Goal: Information Seeking & Learning: Learn about a topic

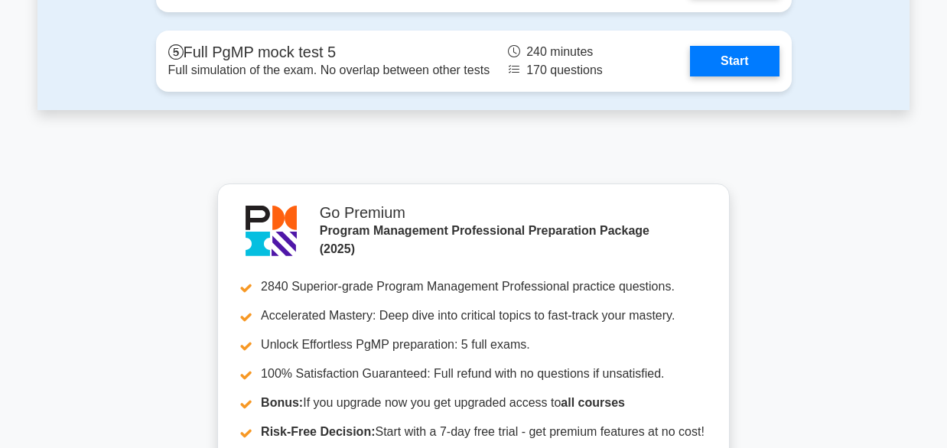
scroll to position [2621, 0]
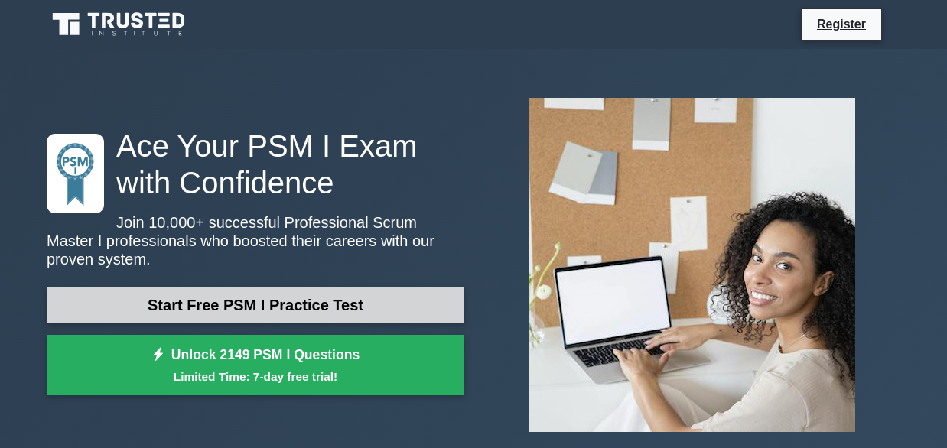
click at [303, 287] on link "Start Free PSM I Practice Test" at bounding box center [256, 305] width 418 height 37
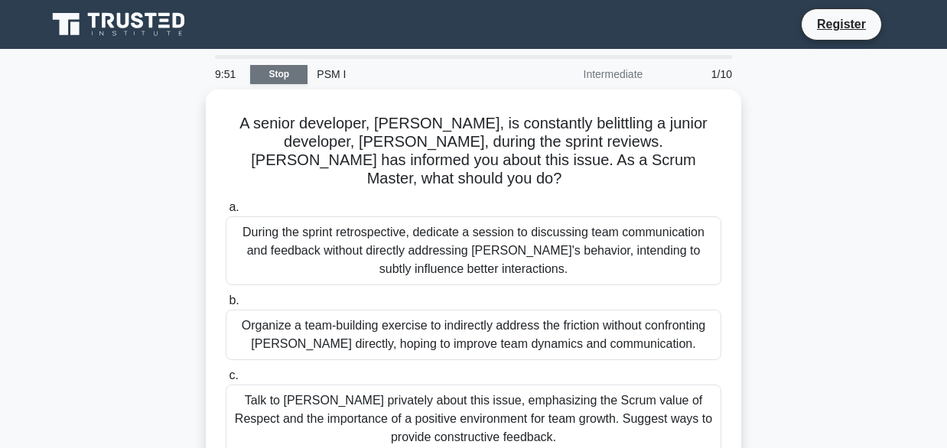
click at [285, 67] on link "Stop" at bounding box center [278, 74] width 57 height 19
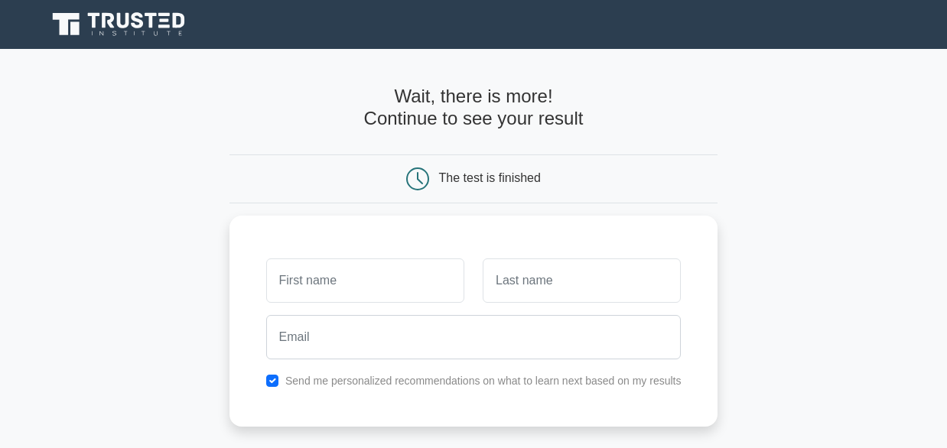
click at [551, 180] on div "The test is finished" at bounding box center [474, 179] width 326 height 23
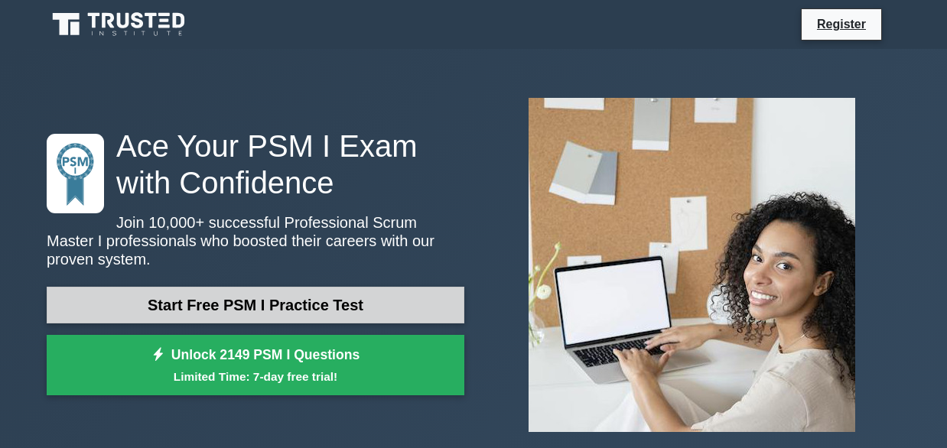
click at [194, 290] on link "Start Free PSM I Practice Test" at bounding box center [256, 305] width 418 height 37
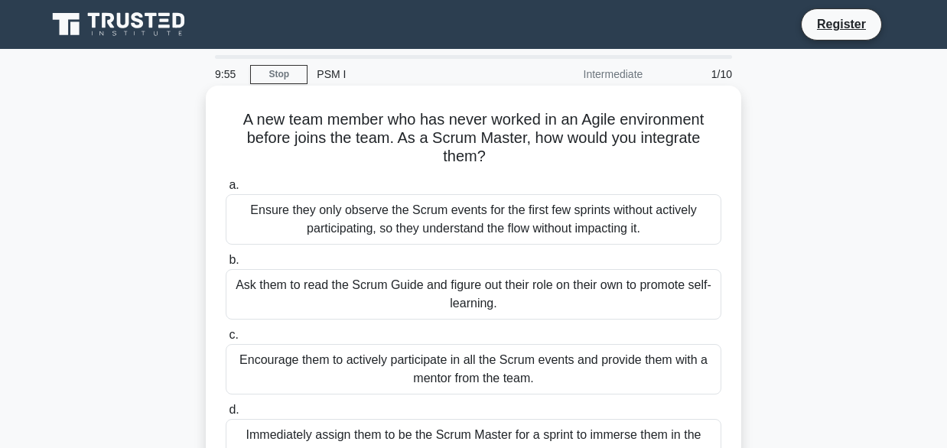
click at [732, 431] on div "A new team member who has never worked in an Agile environment before joins the…" at bounding box center [473, 288] width 523 height 393
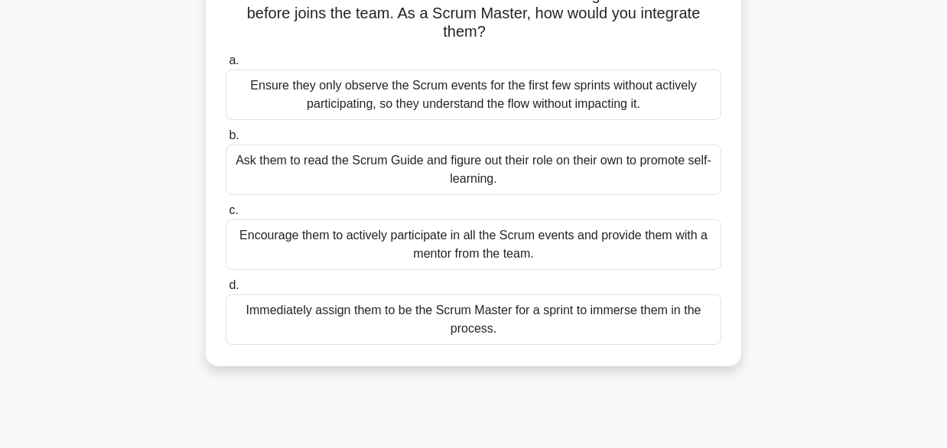
scroll to position [378, 0]
